Goal: Find specific page/section: Find specific page/section

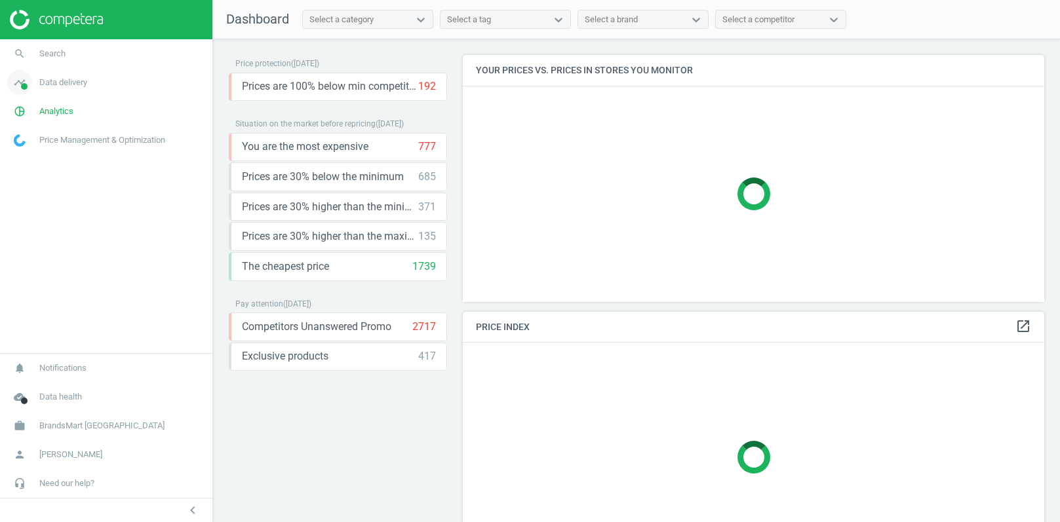
scroll to position [246, 582]
click at [64, 84] on span "Data delivery" at bounding box center [63, 83] width 48 height 12
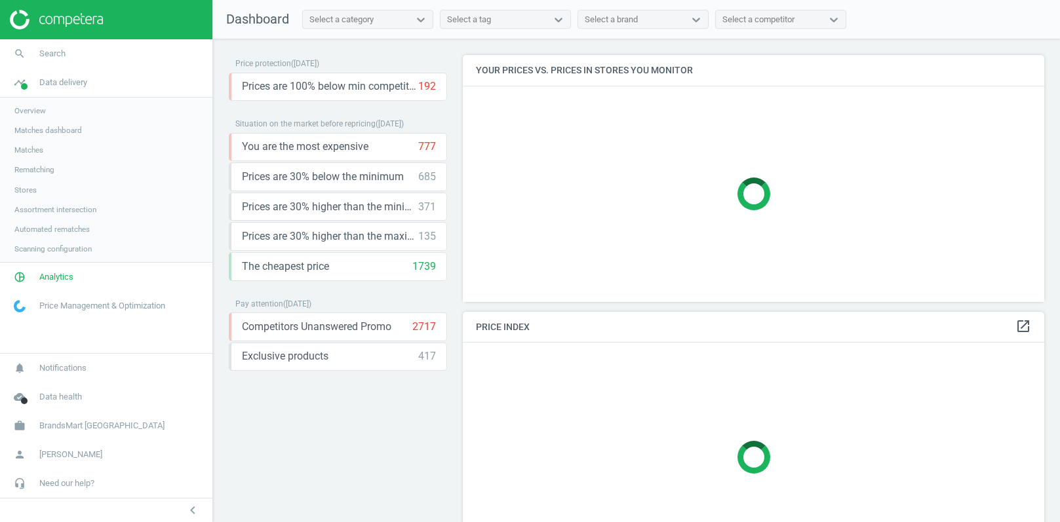
click at [28, 187] on span "Stores" at bounding box center [25, 190] width 22 height 10
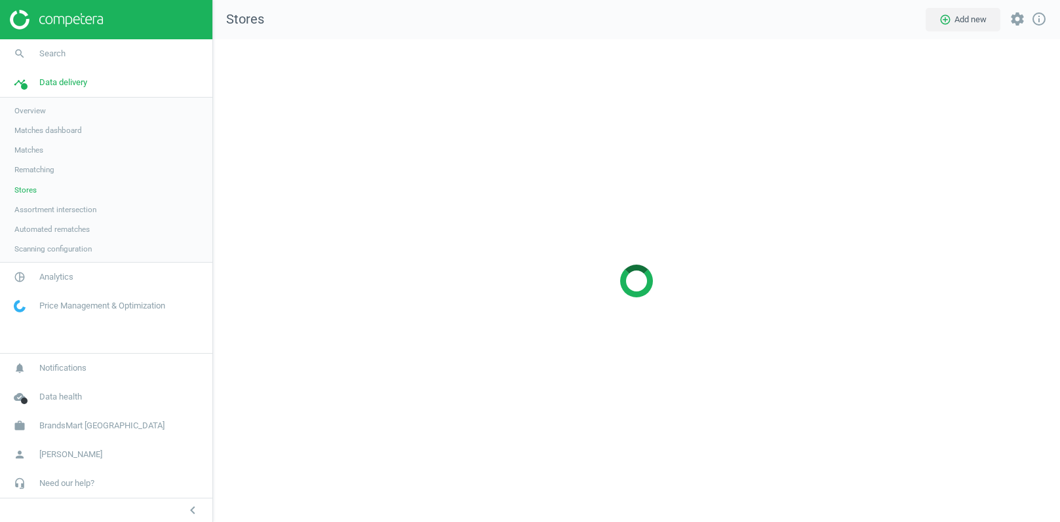
scroll to position [484, 847]
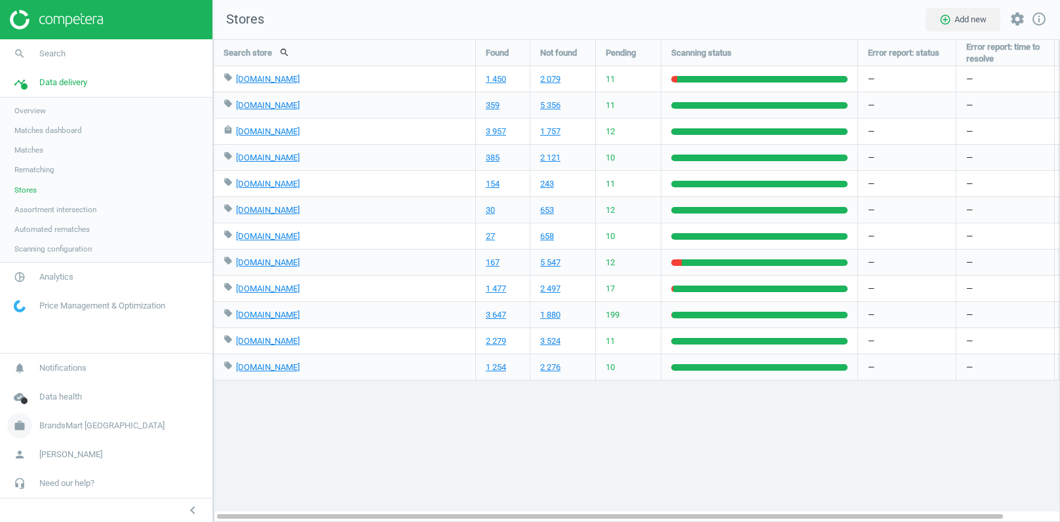
click at [75, 429] on span "BrandsMart USA" at bounding box center [101, 426] width 125 height 12
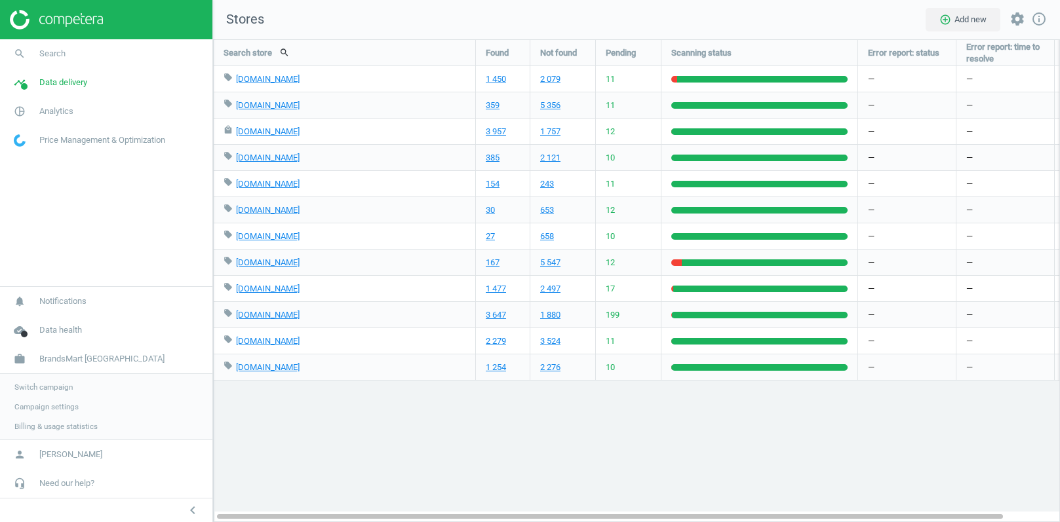
click at [48, 412] on span "Campaign settings" at bounding box center [46, 407] width 64 height 10
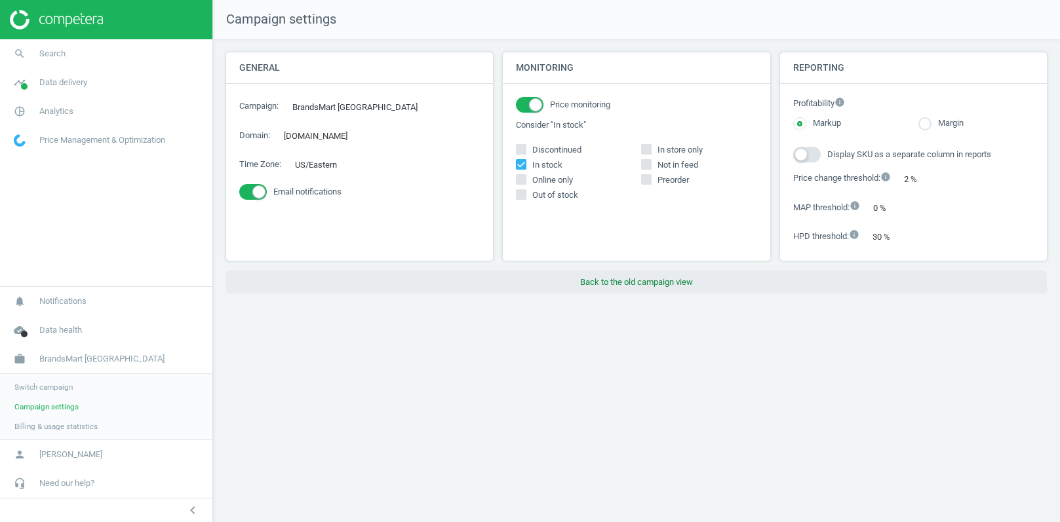
click at [609, 286] on button "Back to the old campaign view" at bounding box center [636, 283] width 820 height 24
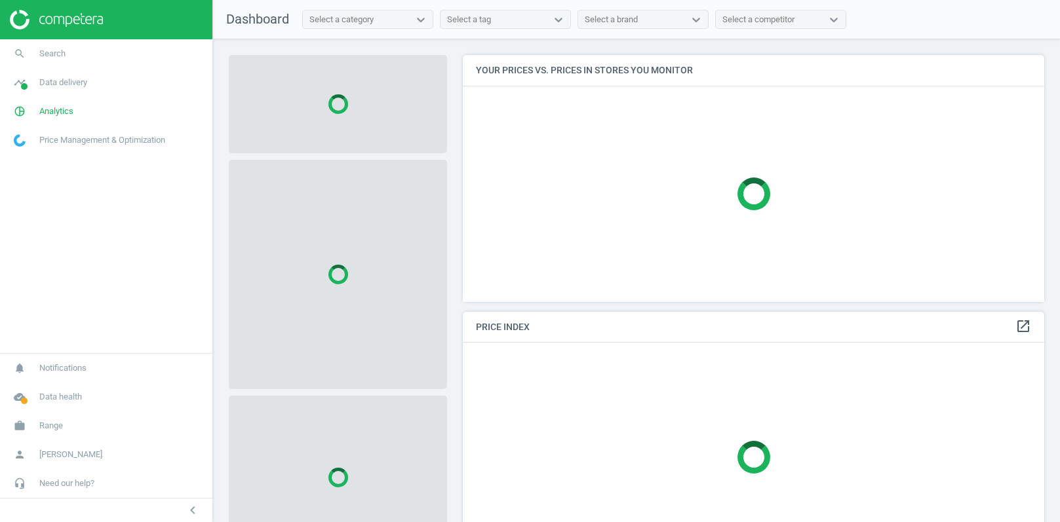
scroll to position [246, 582]
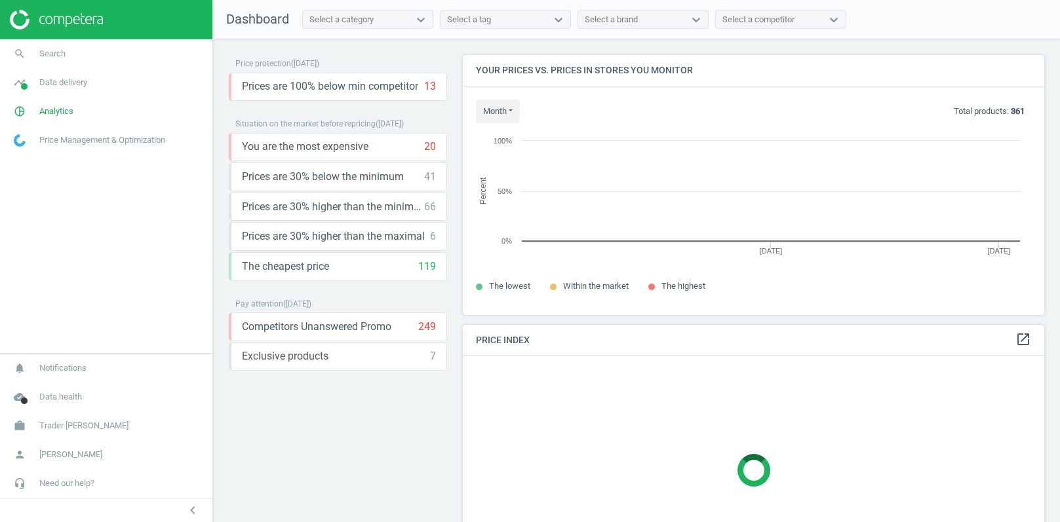
scroll to position [259, 582]
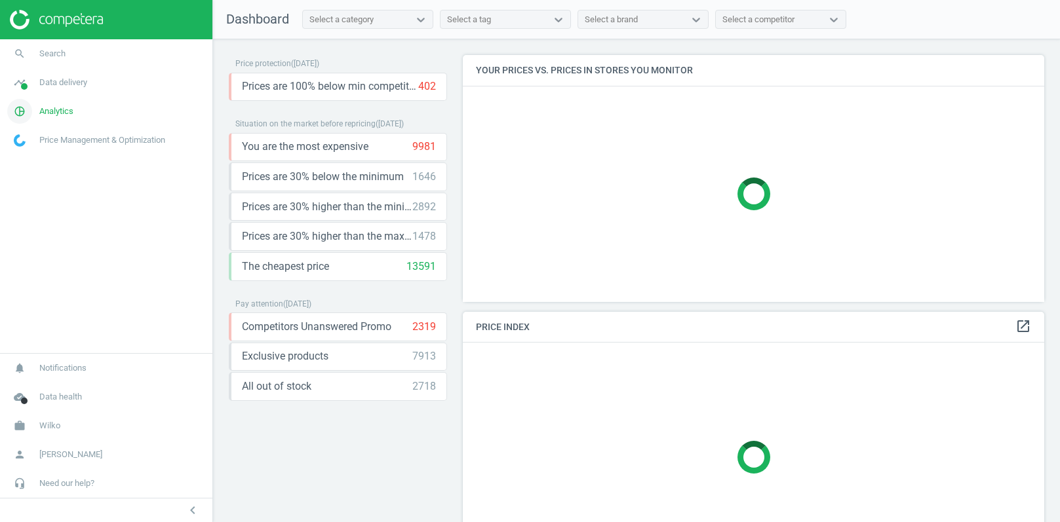
scroll to position [246, 582]
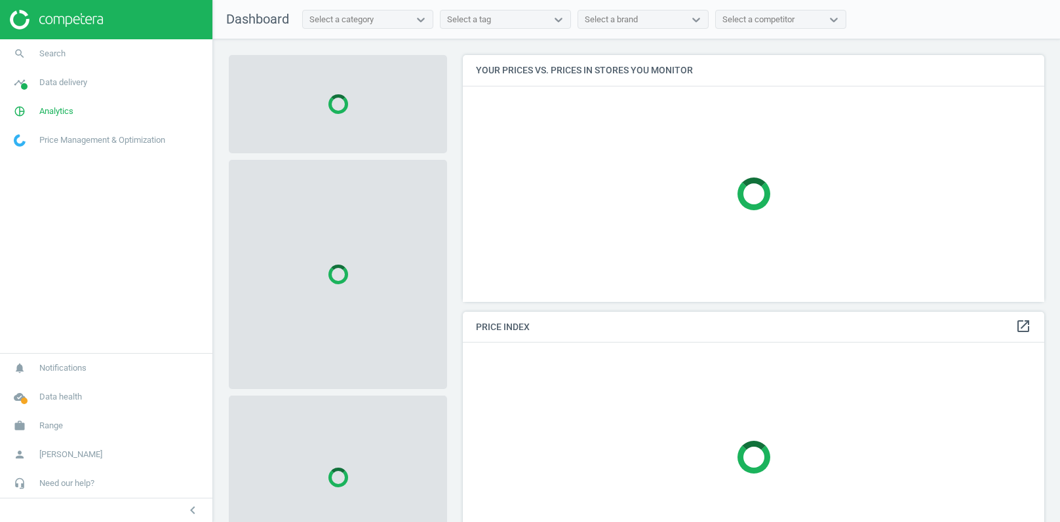
scroll to position [246, 582]
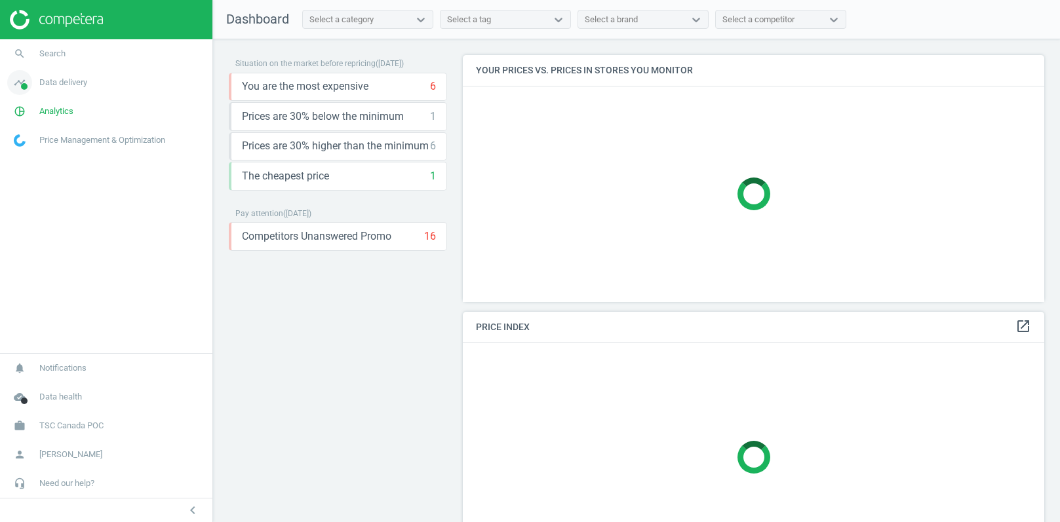
click at [60, 86] on span "Data delivery" at bounding box center [63, 83] width 48 height 12
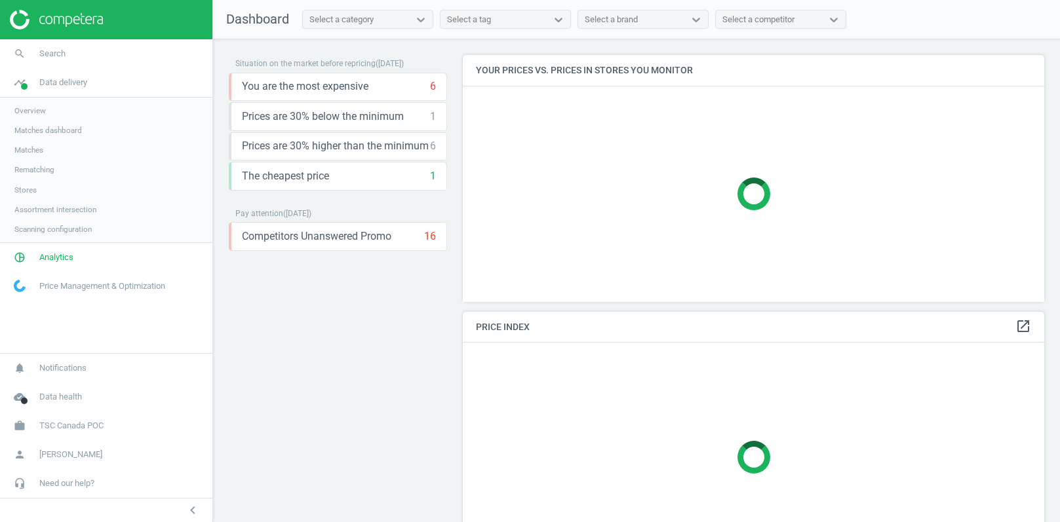
scroll to position [259, 582]
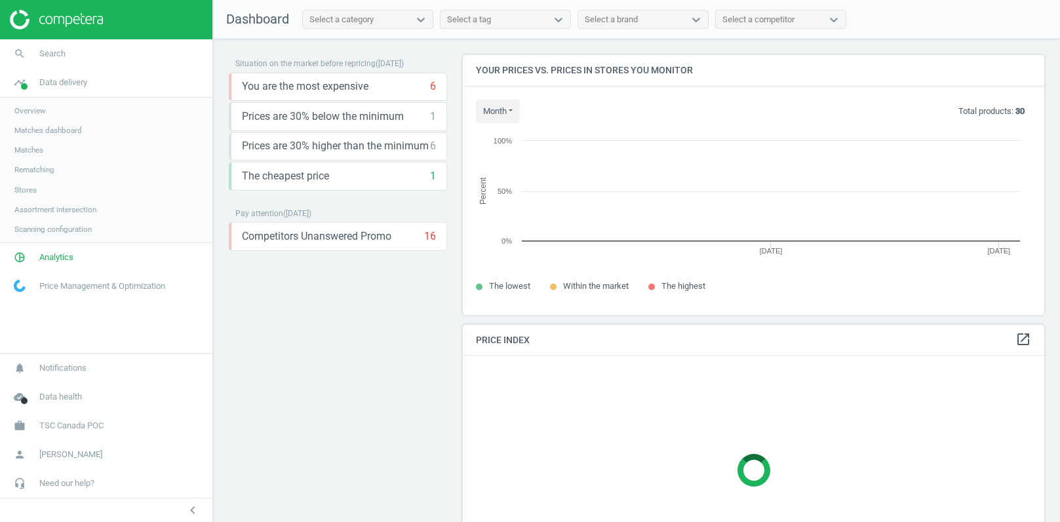
click at [27, 187] on span "Stores" at bounding box center [25, 190] width 22 height 10
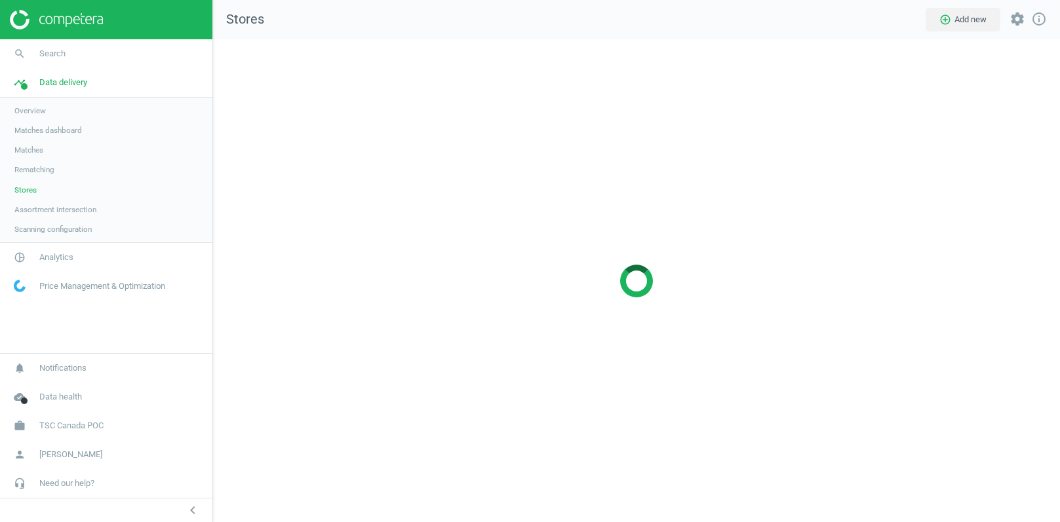
scroll to position [484, 847]
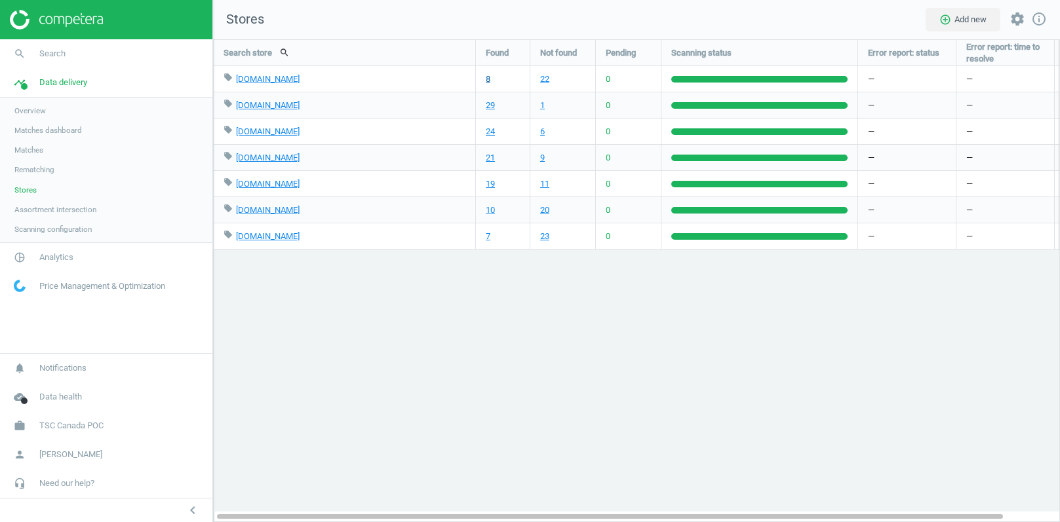
click at [488, 79] on link "8" at bounding box center [488, 79] width 5 height 12
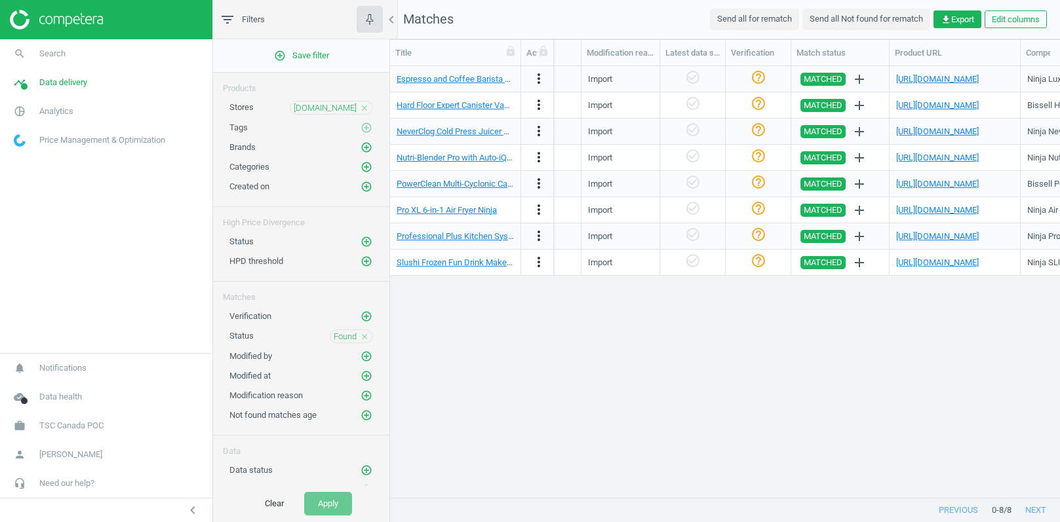
scroll to position [0, 1361]
